Goal: Use online tool/utility

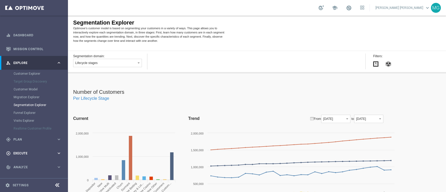
scroll to position [25, 0]
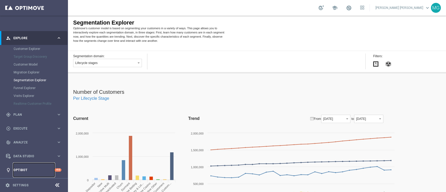
click at [18, 167] on link "Optibot" at bounding box center [33, 170] width 41 height 14
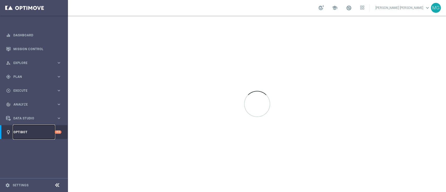
scroll to position [0, 0]
